Goal: Task Accomplishment & Management: Use online tool/utility

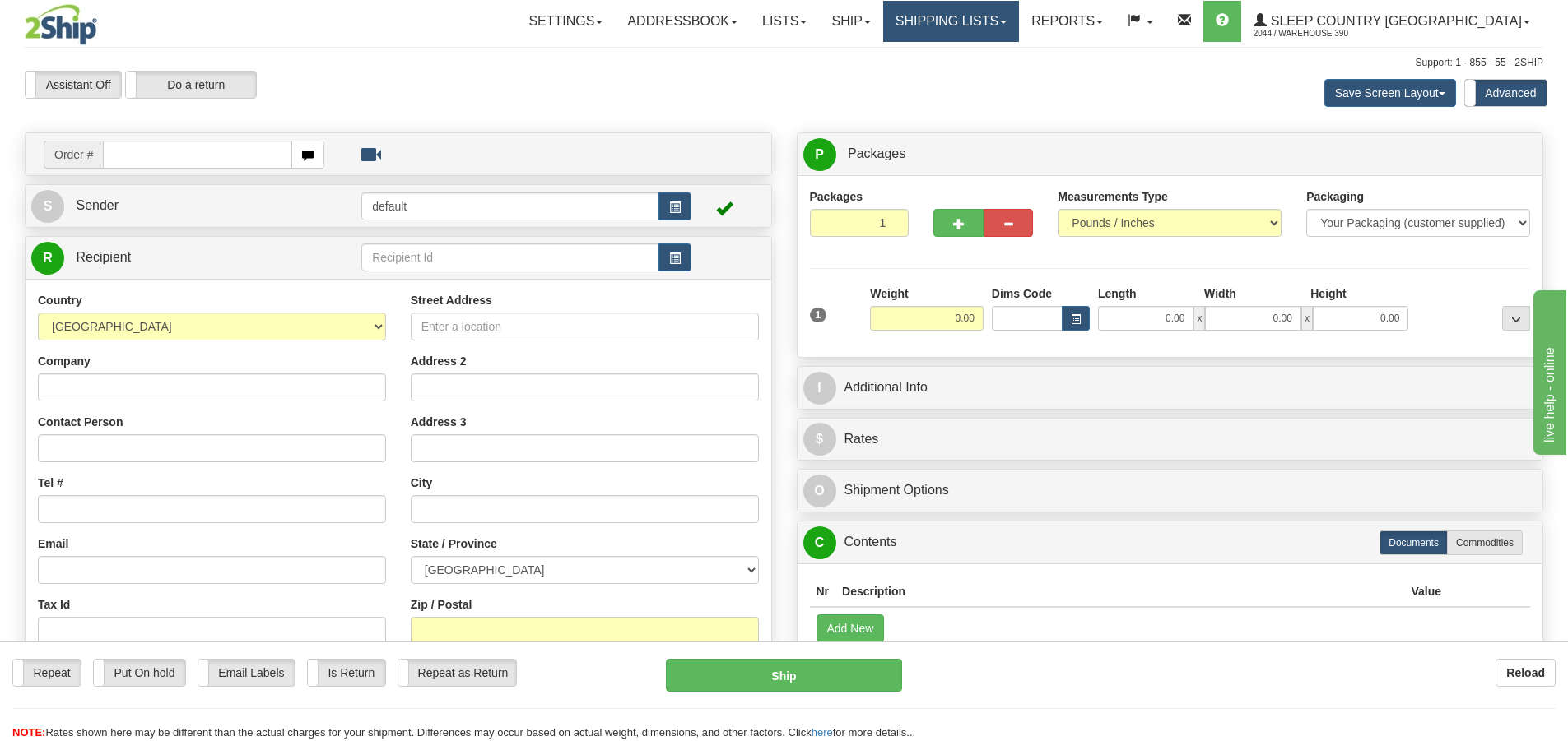
click at [1019, 16] on link "Shipping lists" at bounding box center [951, 21] width 136 height 41
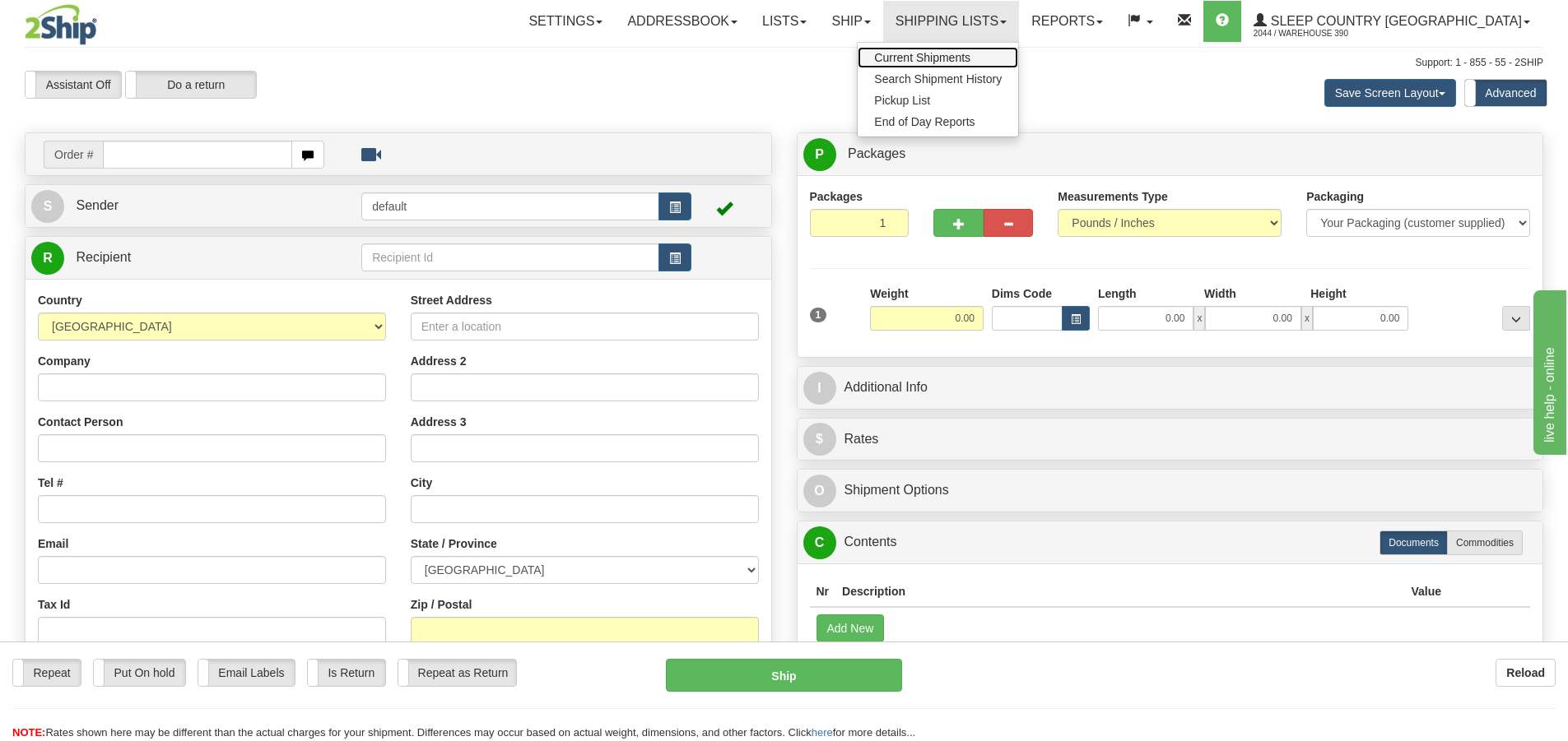
click at [971, 56] on span "Current Shipments" at bounding box center [922, 58] width 97 height 13
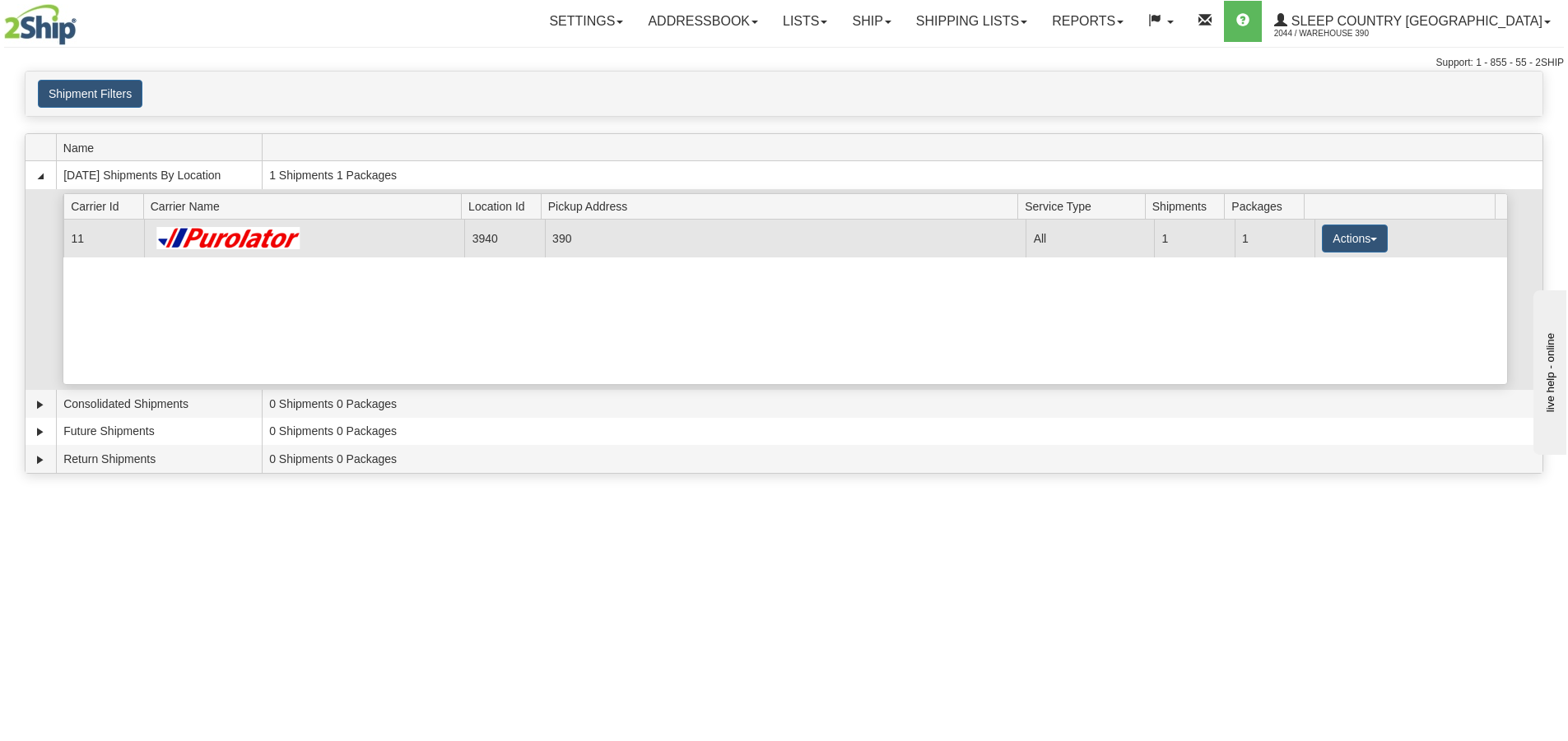
click at [483, 240] on td "3940" at bounding box center [504, 238] width 80 height 37
click at [1330, 237] on button "Actions" at bounding box center [1355, 238] width 66 height 28
click at [1302, 272] on span "Details" at bounding box center [1294, 269] width 45 height 12
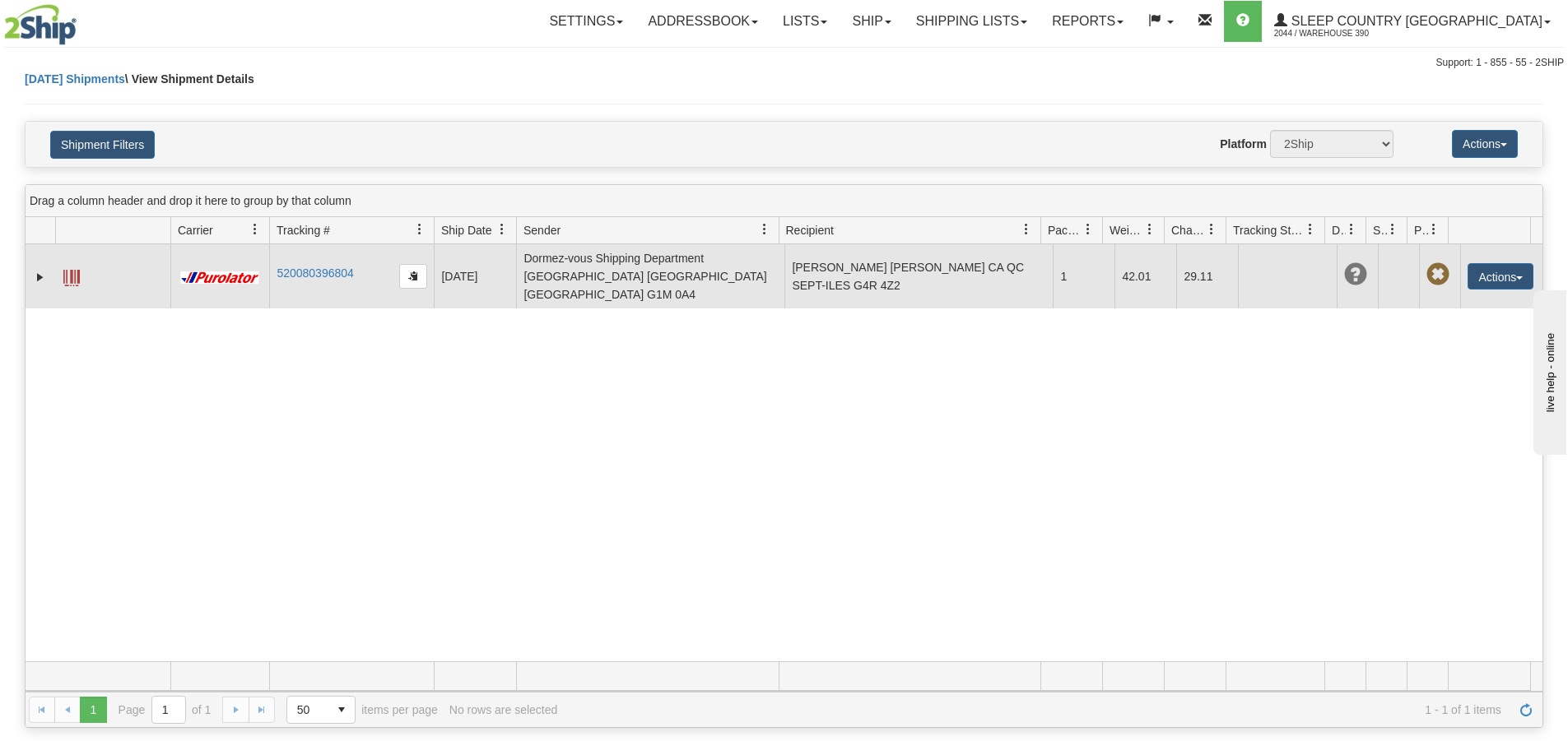
click at [74, 270] on span at bounding box center [72, 278] width 17 height 17
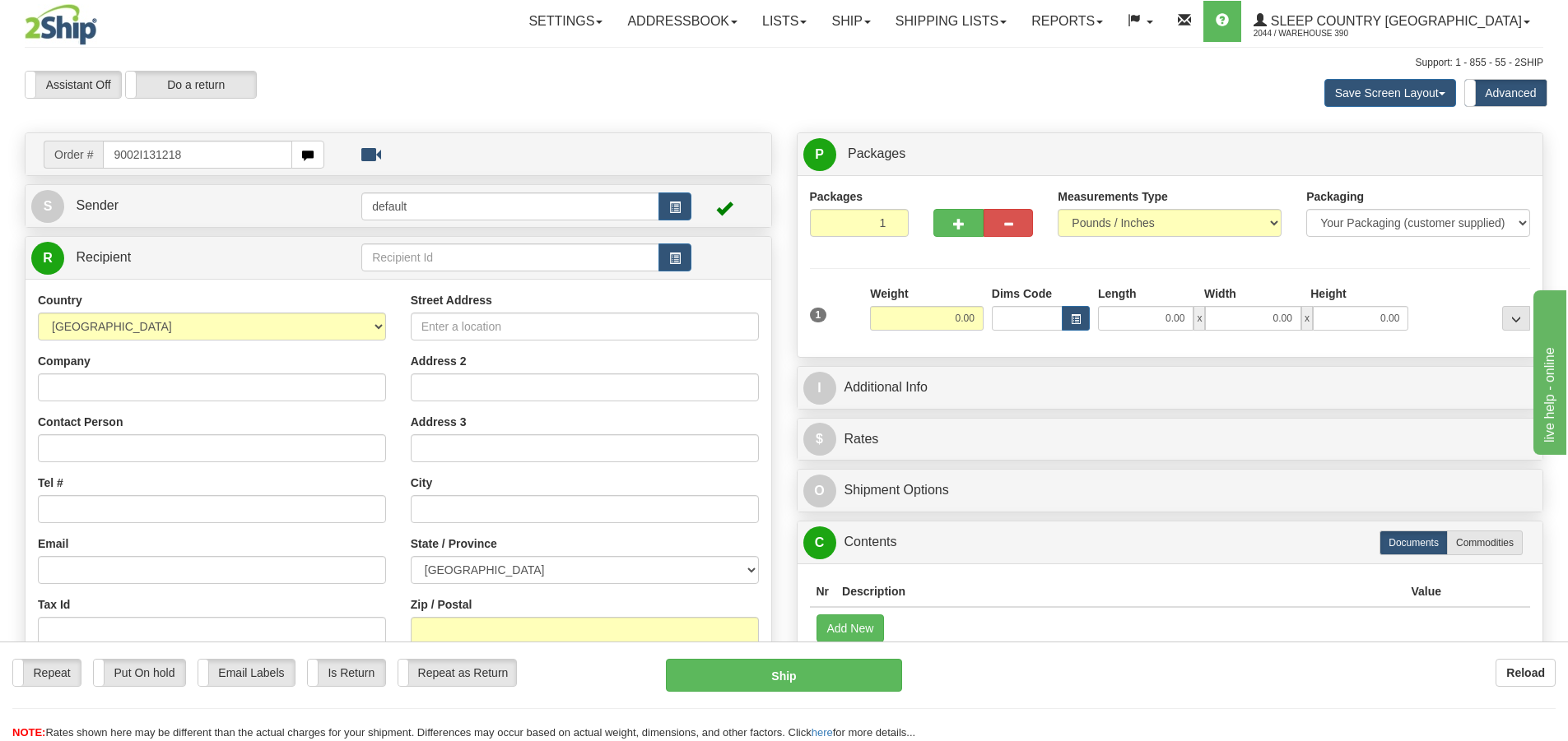
type input "9002I131218"
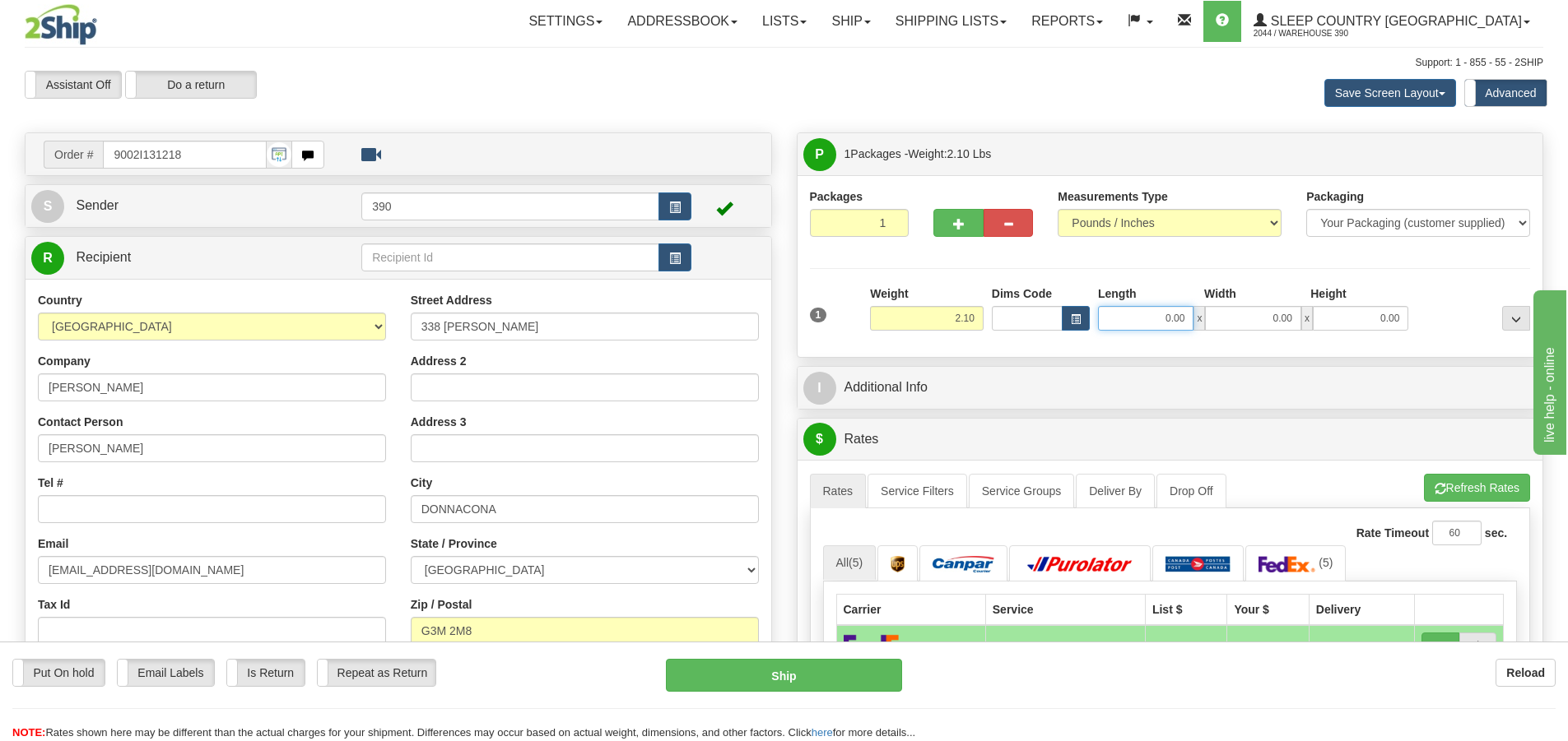
click at [1162, 323] on input "0.00" at bounding box center [1146, 319] width 96 height 25
type input "16.00"
click at [1266, 321] on input "0.00" at bounding box center [1253, 319] width 96 height 25
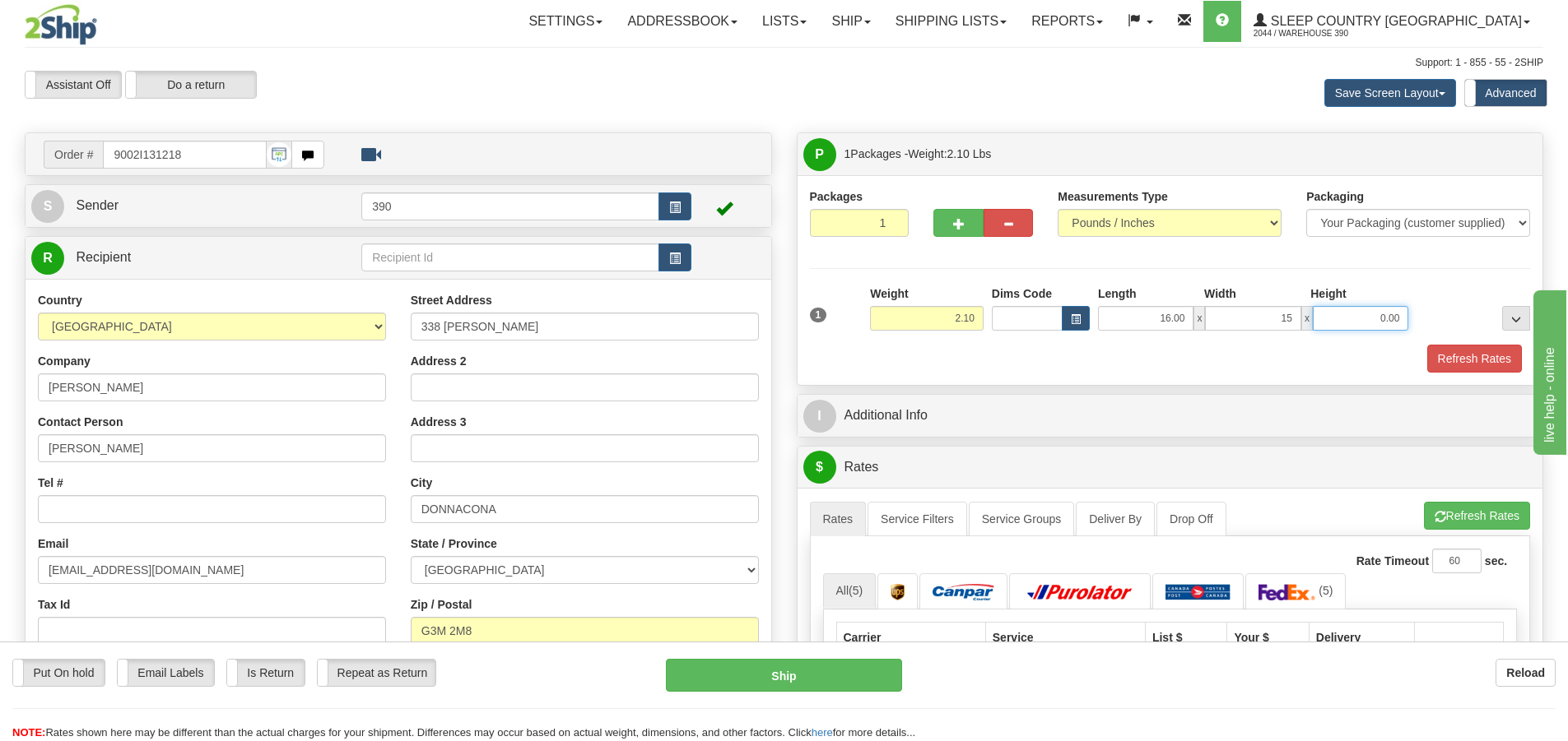
type input "15.00"
click at [1381, 323] on input "0.00" at bounding box center [1361, 319] width 96 height 25
type input "10.00"
click at [1499, 361] on button "Refresh Rates" at bounding box center [1475, 359] width 95 height 28
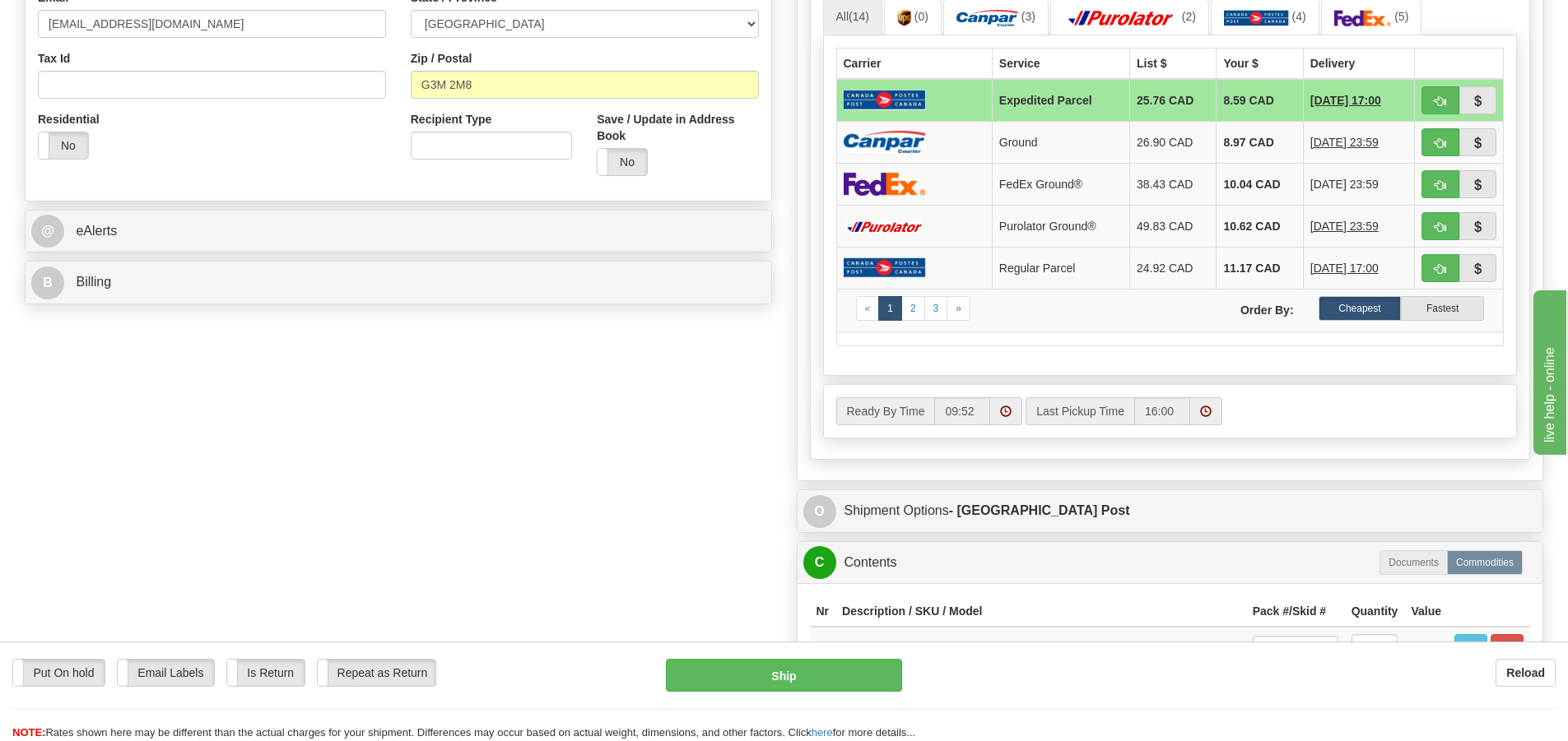
scroll to position [576, 0]
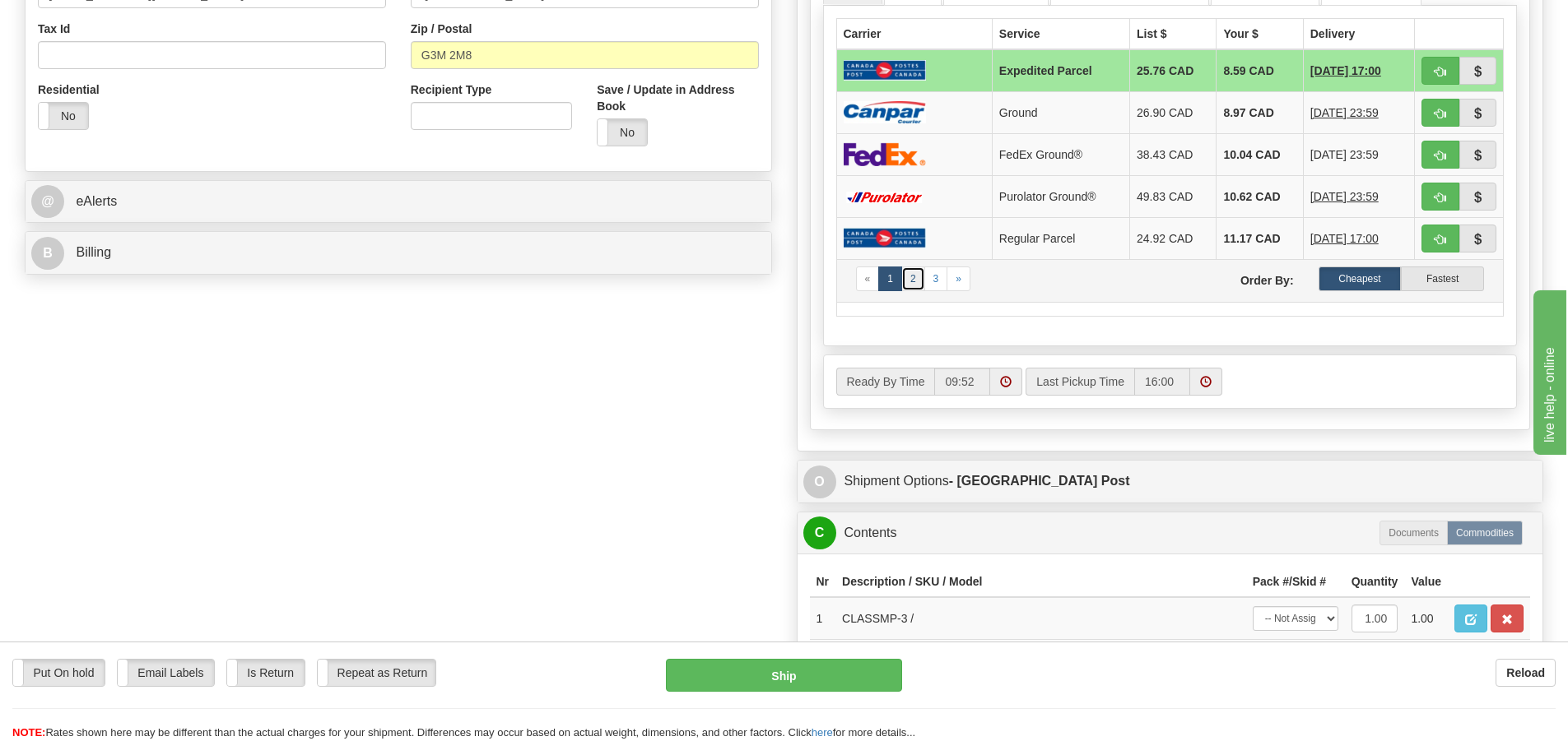
click at [917, 285] on link "2" at bounding box center [913, 279] width 24 height 25
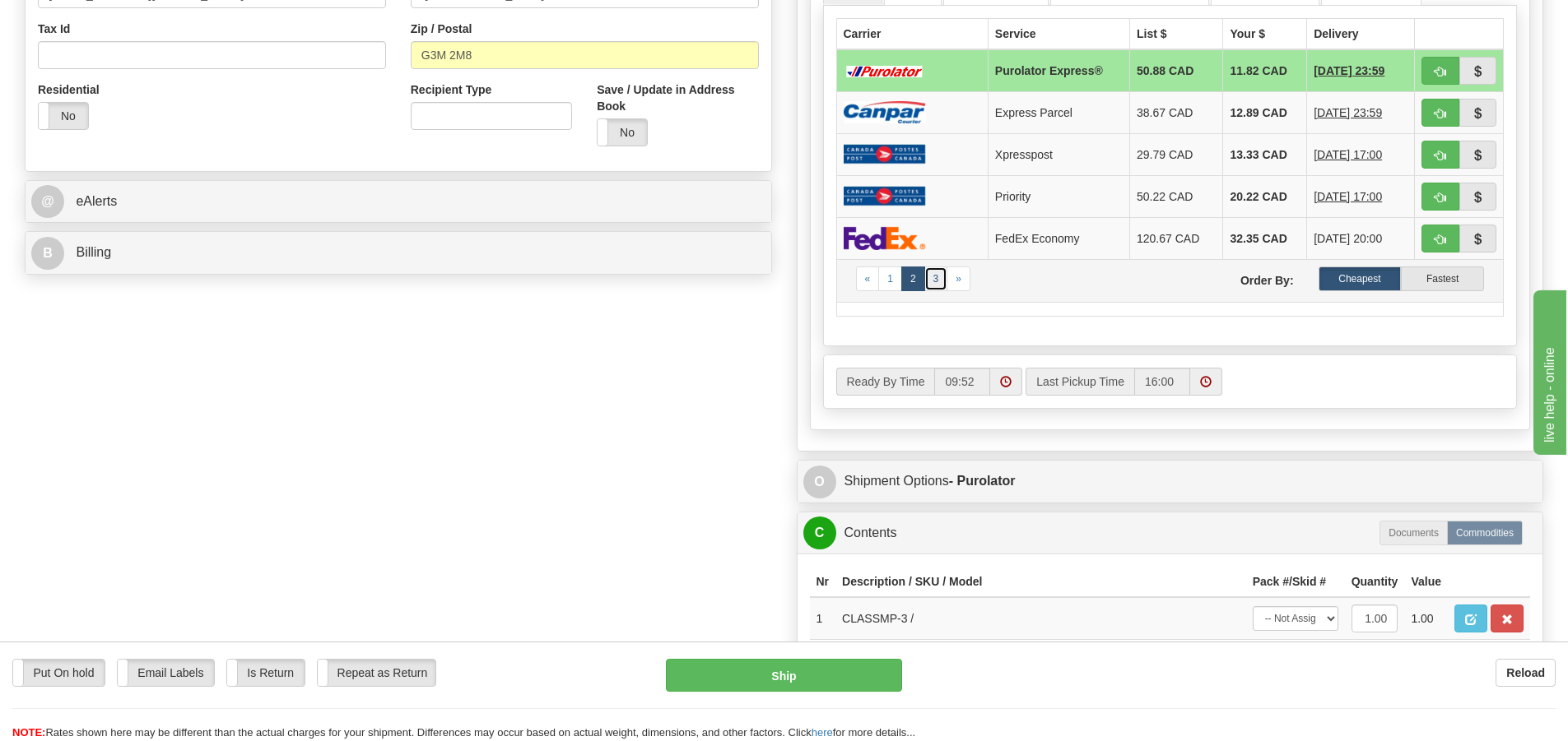
click at [930, 276] on link "3" at bounding box center [936, 279] width 24 height 25
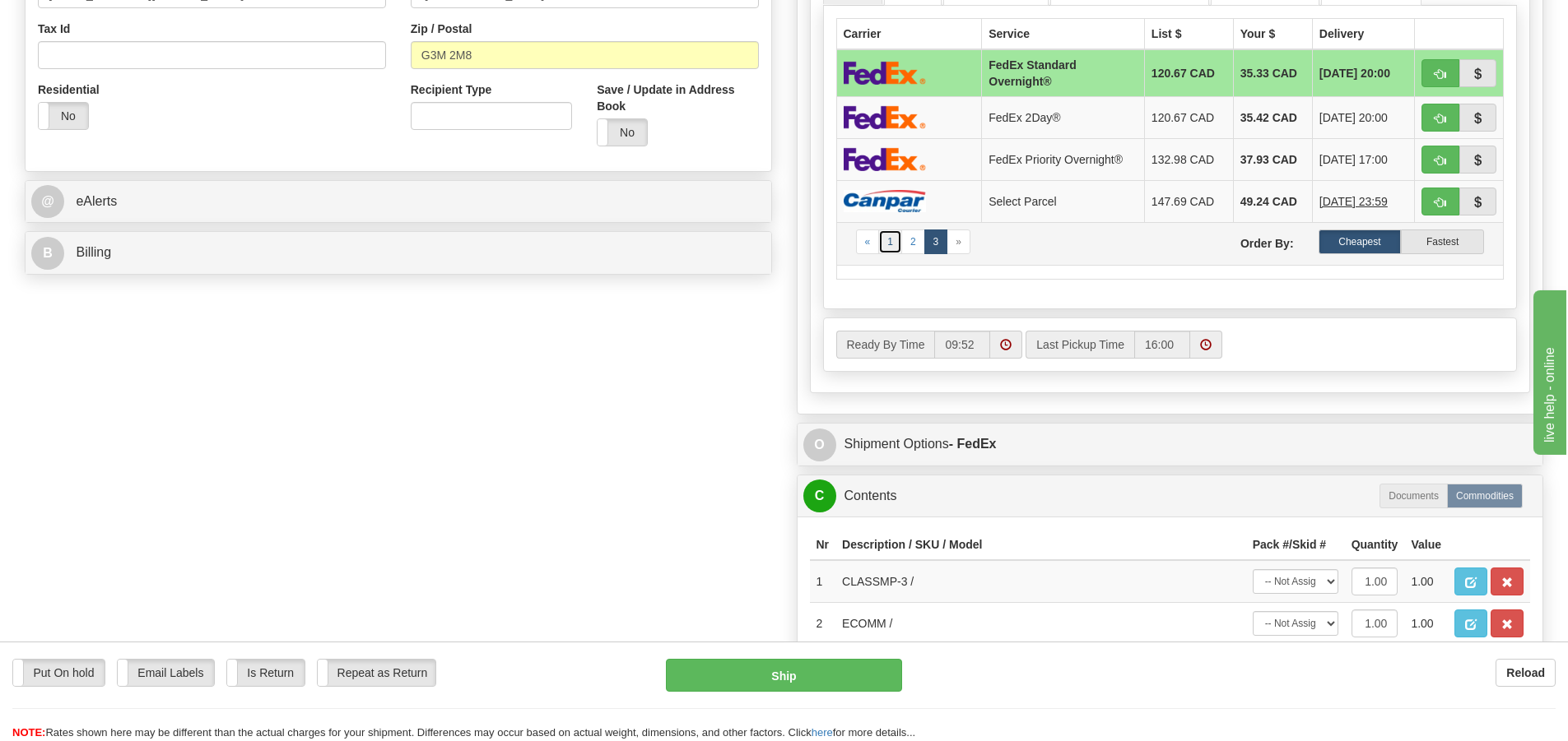
click at [892, 247] on link "1" at bounding box center [890, 242] width 24 height 25
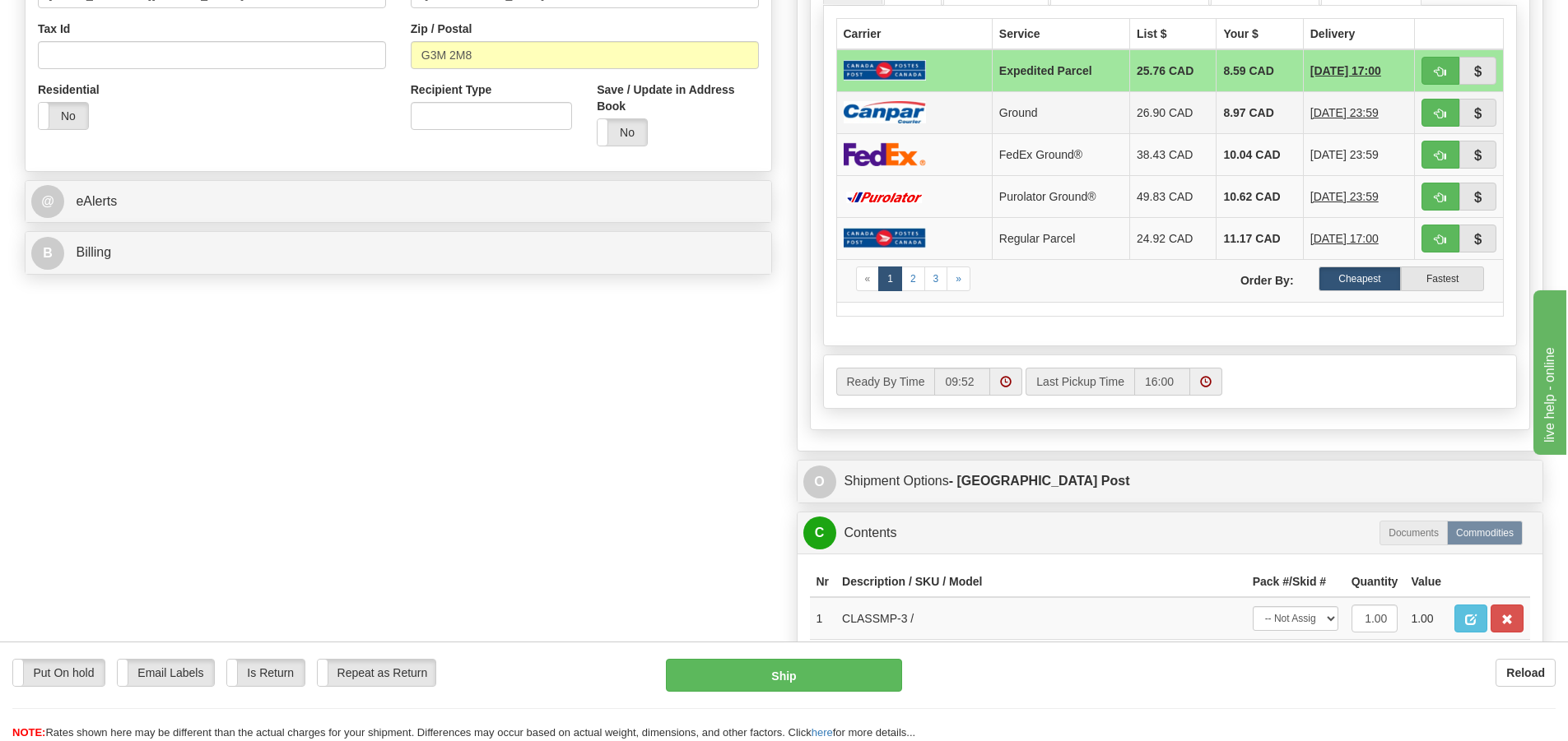
click at [940, 108] on td at bounding box center [914, 112] width 155 height 42
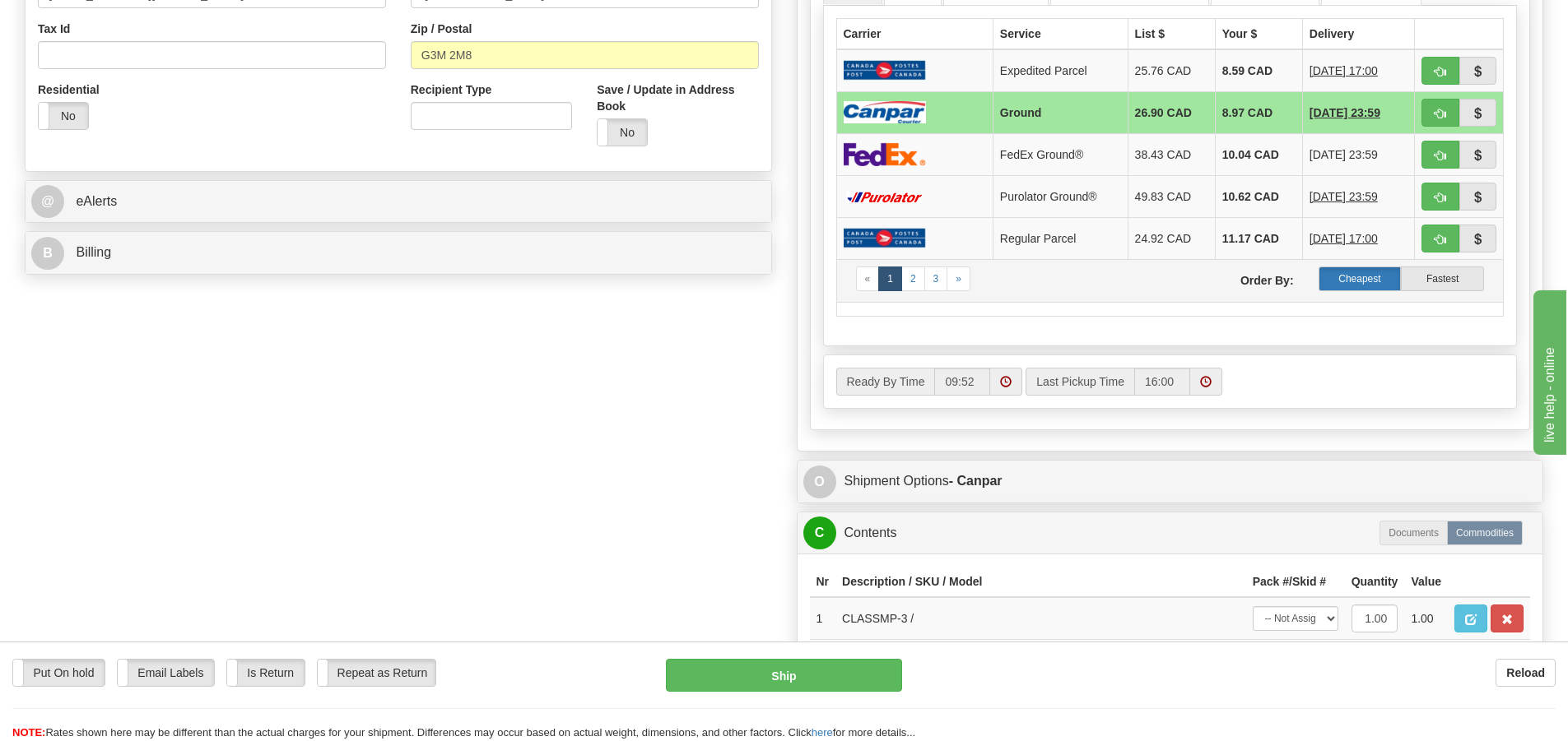
click at [1357, 277] on label "Cheapest" at bounding box center [1360, 279] width 83 height 25
click at [788, 677] on button "Ship" at bounding box center [784, 676] width 236 height 33
type input "1"
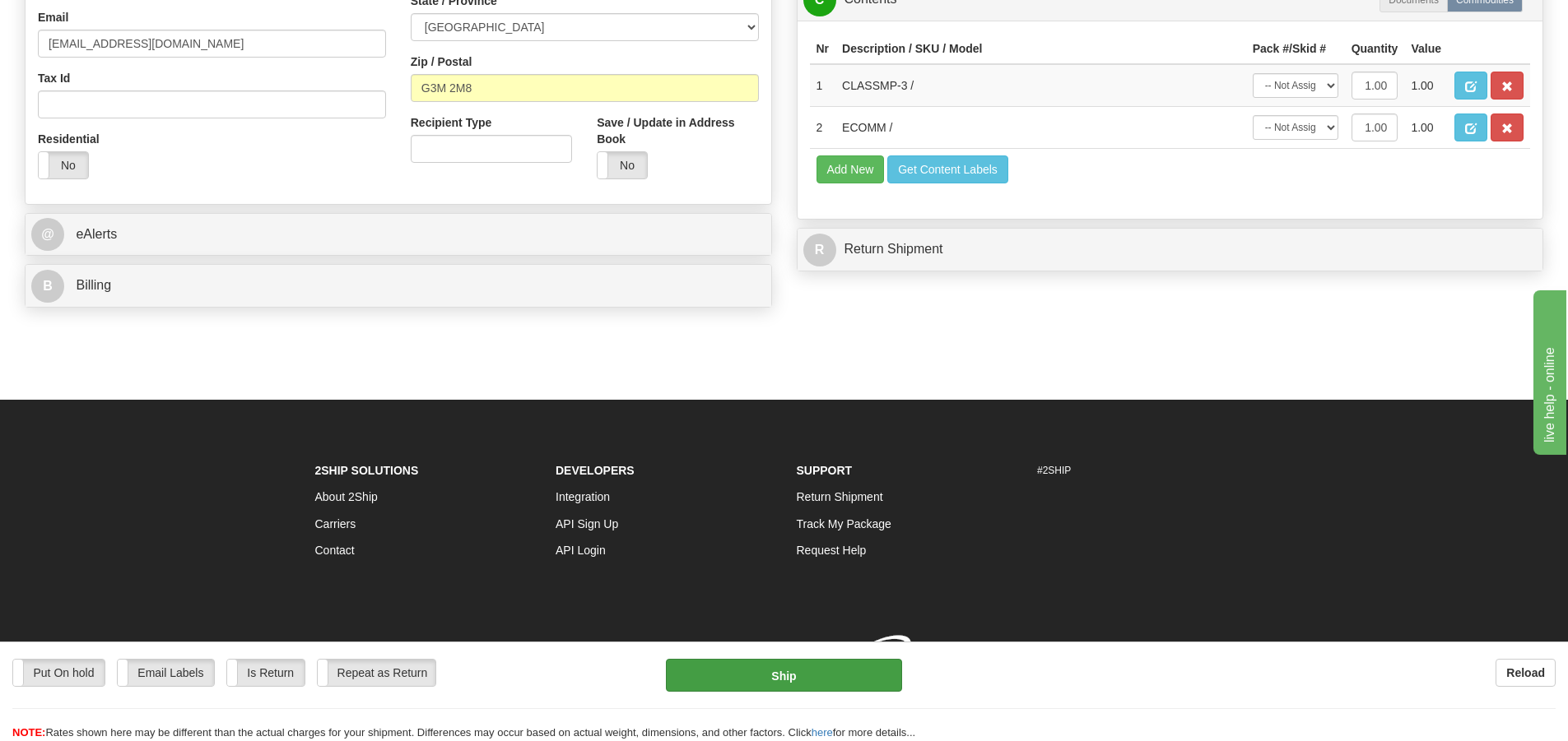
scroll to position [567, 0]
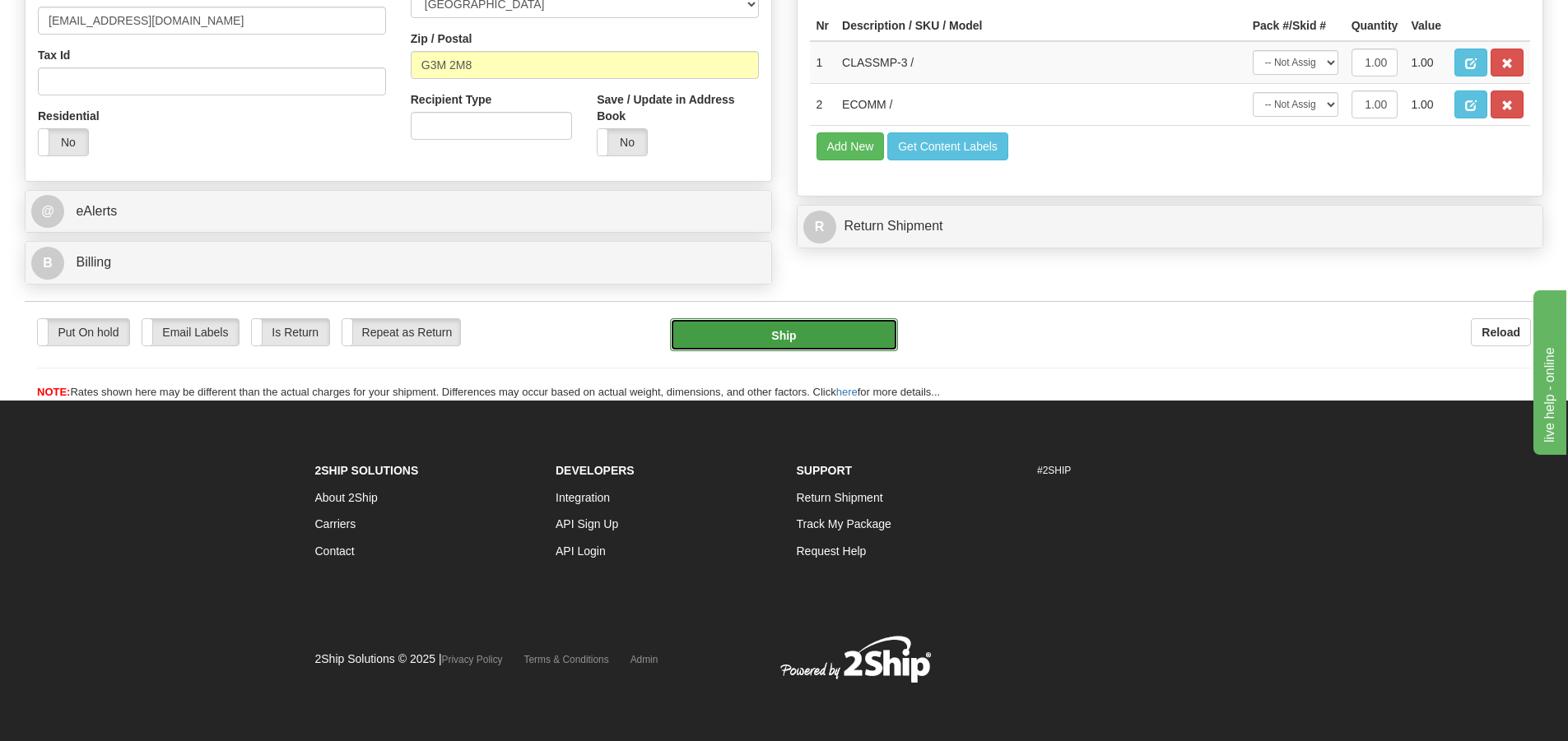
click at [842, 337] on button "Ship" at bounding box center [784, 335] width 228 height 33
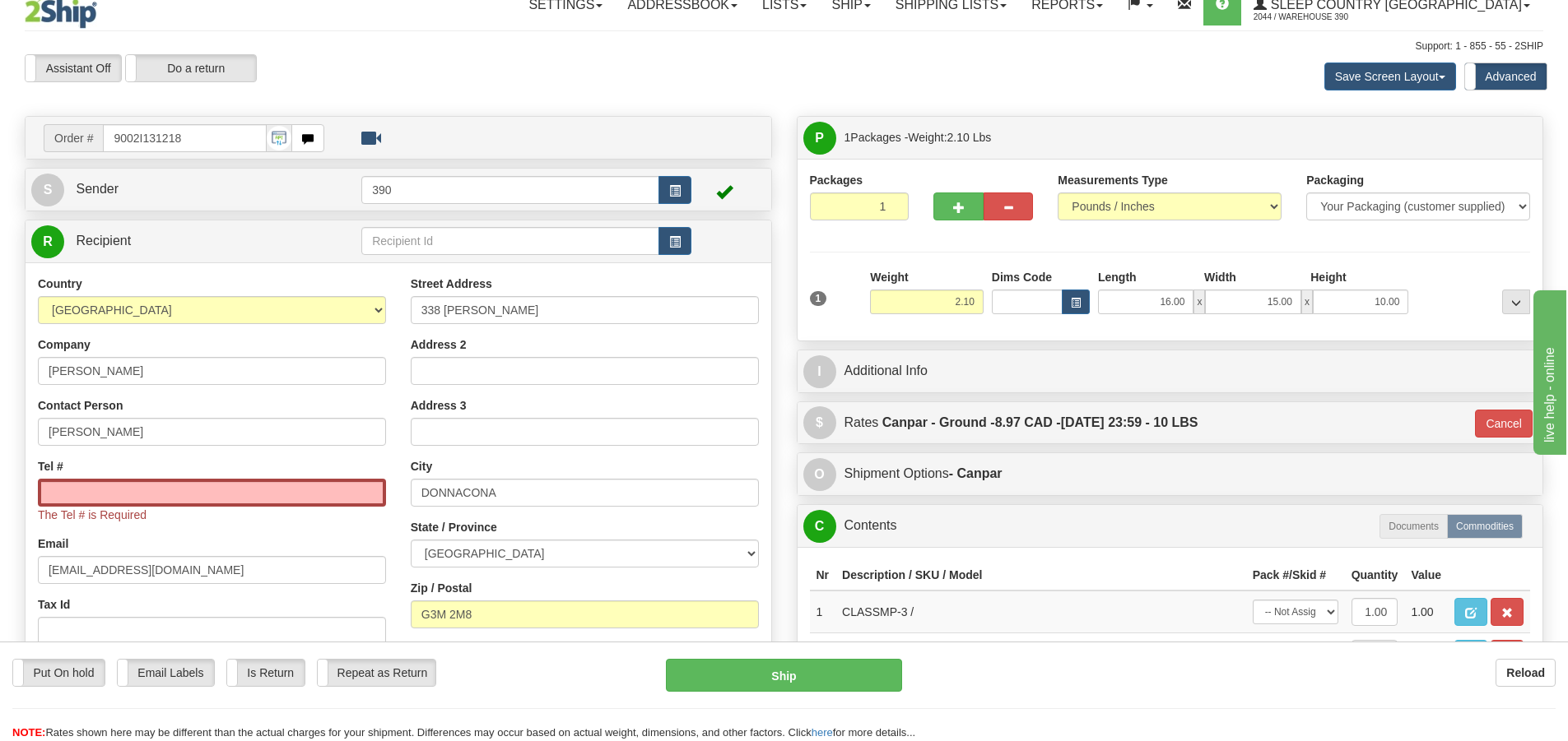
scroll to position [0, 0]
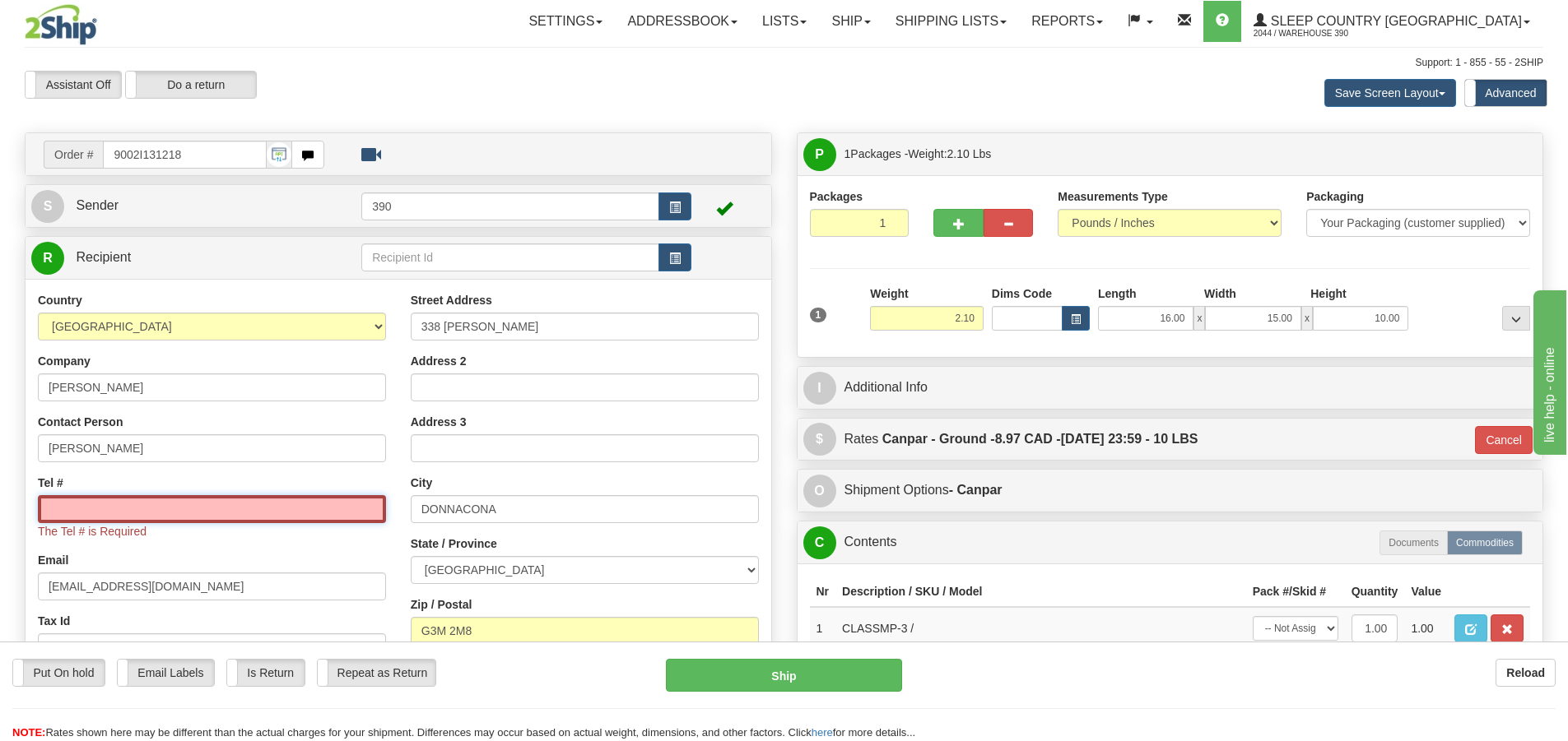
click at [114, 518] on input "Tel #" at bounding box center [212, 509] width 348 height 28
